Goal: Transaction & Acquisition: Purchase product/service

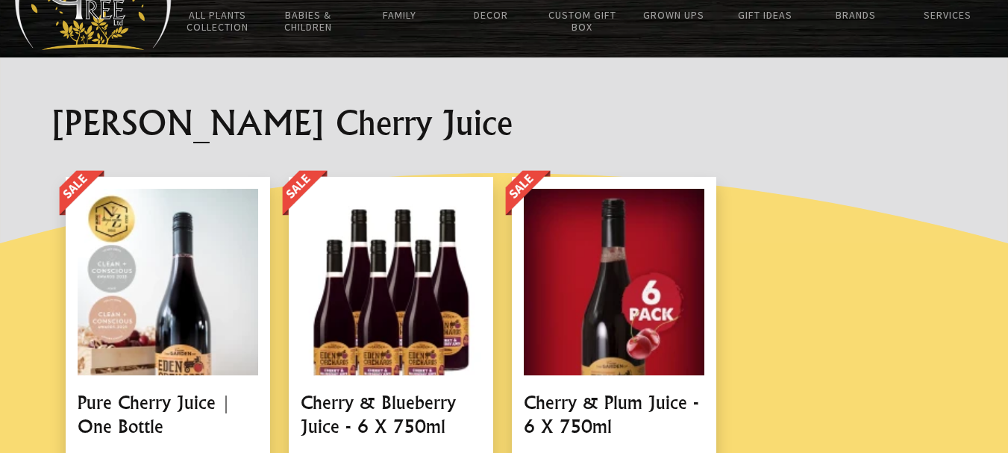
scroll to position [19, 0]
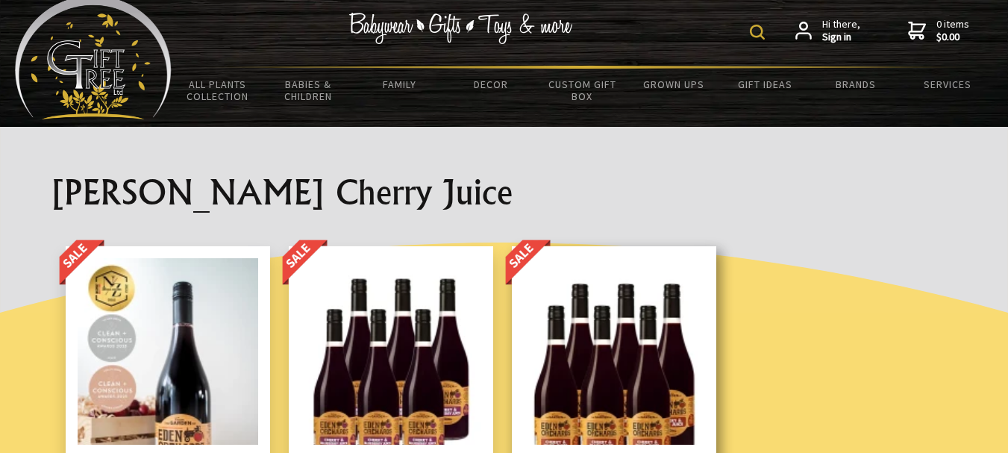
click at [622, 371] on link at bounding box center [614, 447] width 204 height 403
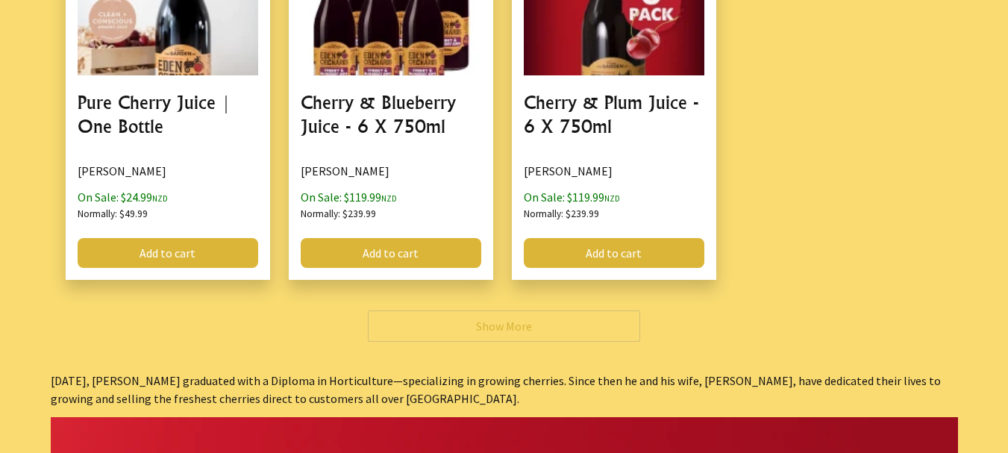
scroll to position [375, 0]
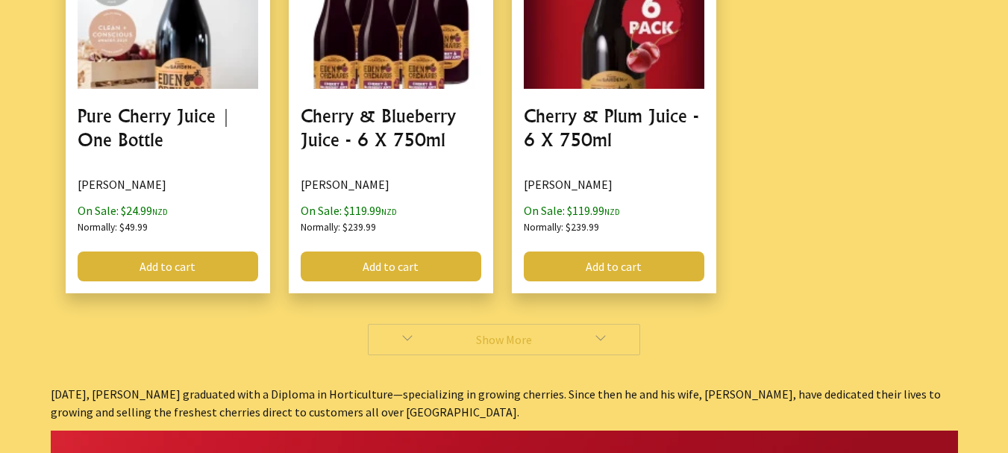
click at [511, 340] on link "Show More" at bounding box center [504, 339] width 272 height 31
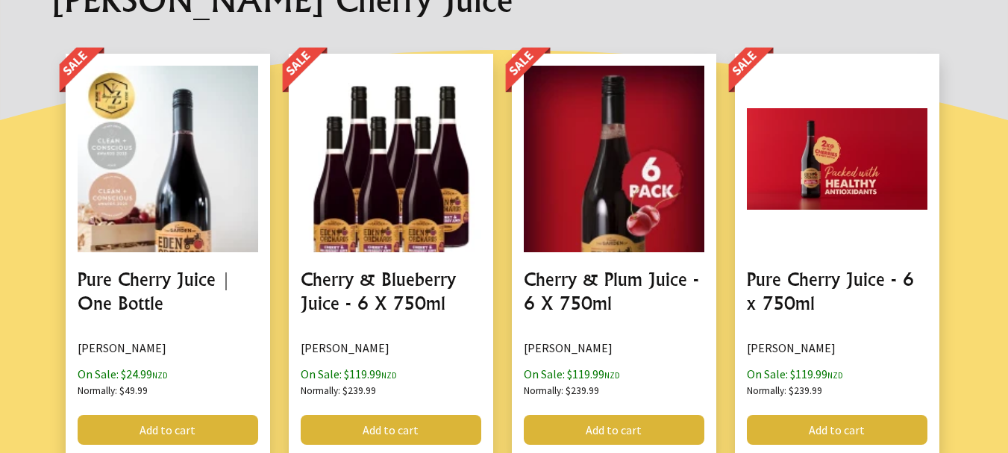
scroll to position [205, 0]
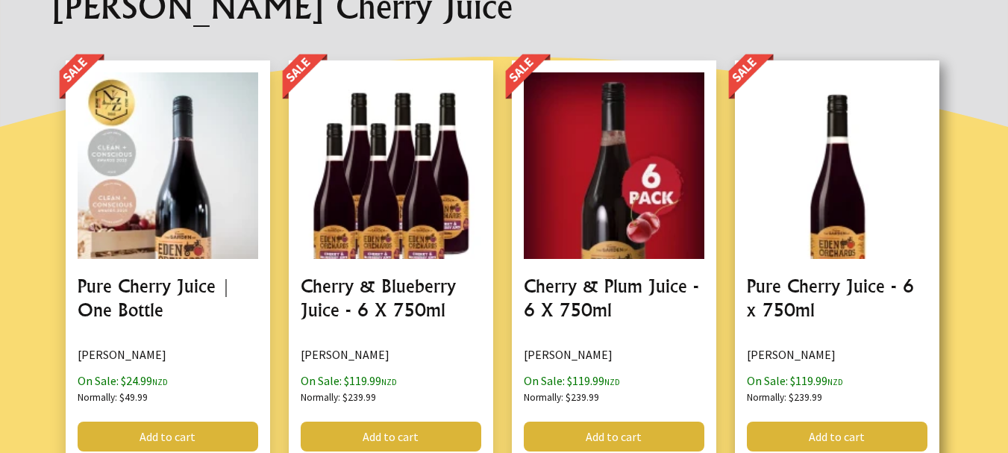
click at [841, 247] on link at bounding box center [837, 261] width 204 height 403
